Goal: Task Accomplishment & Management: Use online tool/utility

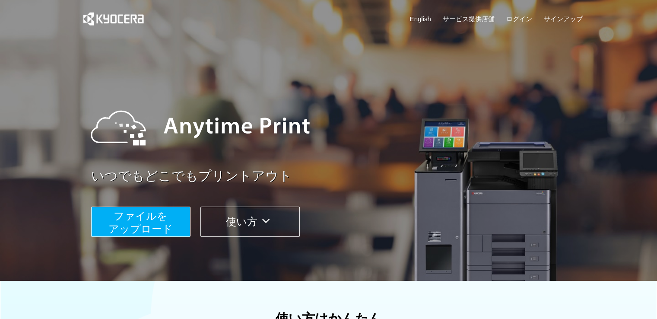
click at [149, 213] on span "ファイルを ​​アップロード" at bounding box center [141, 222] width 64 height 25
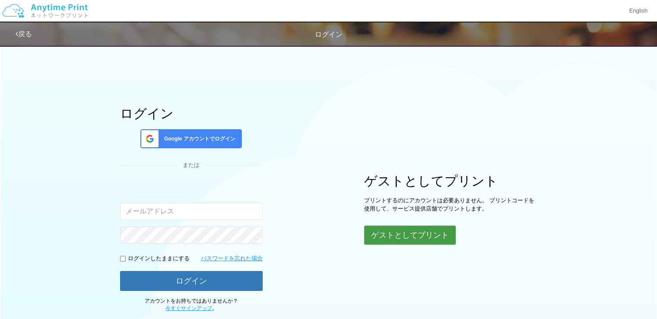
click at [429, 238] on button "ゲストとしてプリント" at bounding box center [410, 235] width 92 height 19
click at [421, 233] on button "ゲストとしてプリント" at bounding box center [410, 235] width 92 height 19
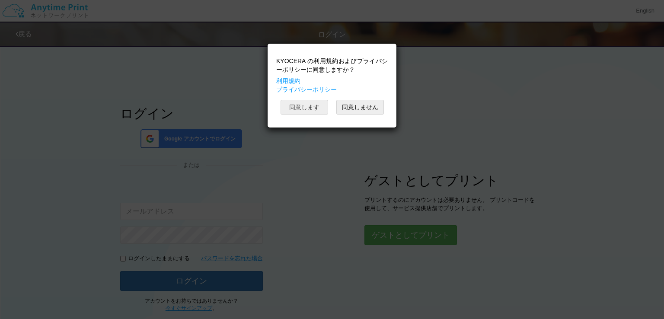
click at [311, 104] on button "同意します" at bounding box center [305, 107] width 48 height 15
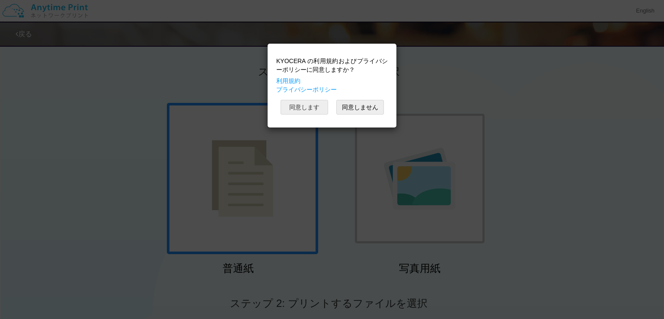
click at [311, 104] on button "同意します" at bounding box center [305, 107] width 48 height 15
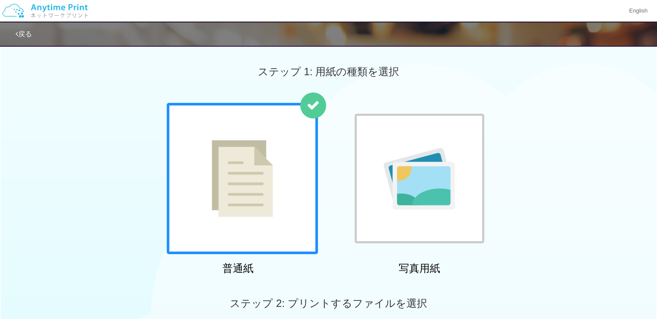
click at [281, 146] on div at bounding box center [242, 178] width 151 height 151
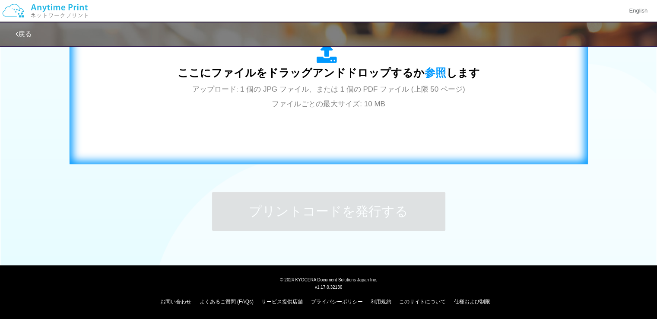
click at [333, 96] on div "ここにファイルをドラッグアンドドロップするか 参照 します アップロード: 1 個の JPG ファイル、または 1 個の PDF ファイル (上限 50 ペー…" at bounding box center [329, 76] width 303 height 67
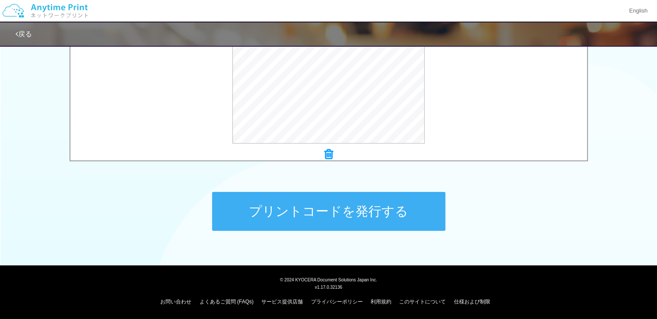
click at [322, 218] on button "プリントコードを発行する" at bounding box center [328, 211] width 233 height 39
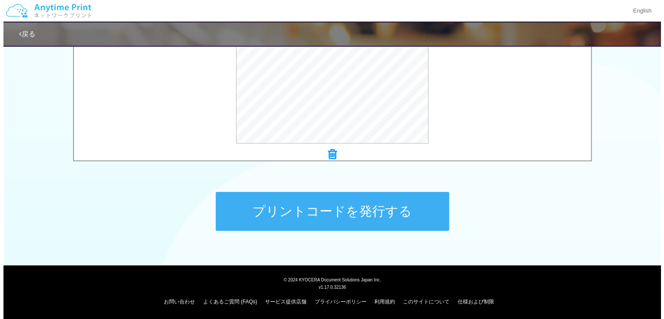
scroll to position [0, 0]
